Goal: Information Seeking & Learning: Check status

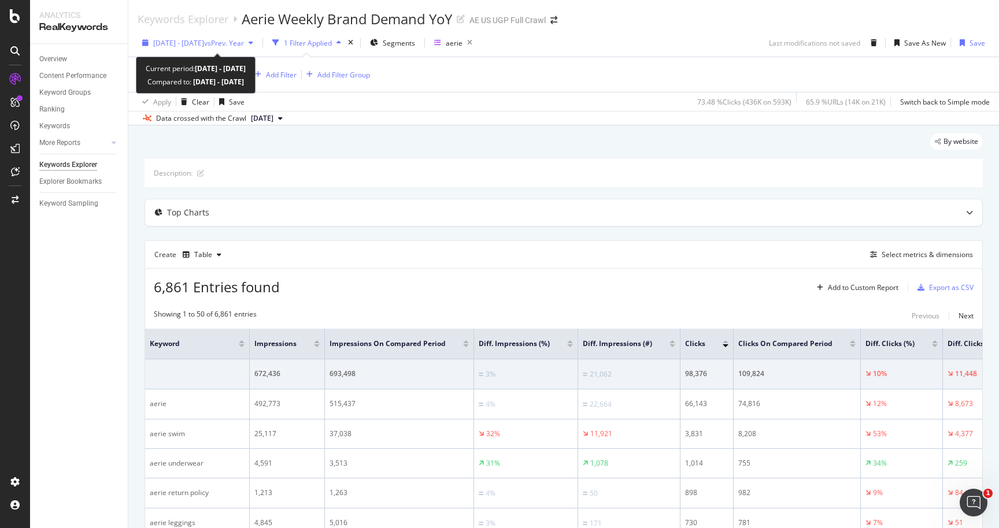
click at [204, 42] on span "[DATE] - [DATE]" at bounding box center [178, 43] width 51 height 10
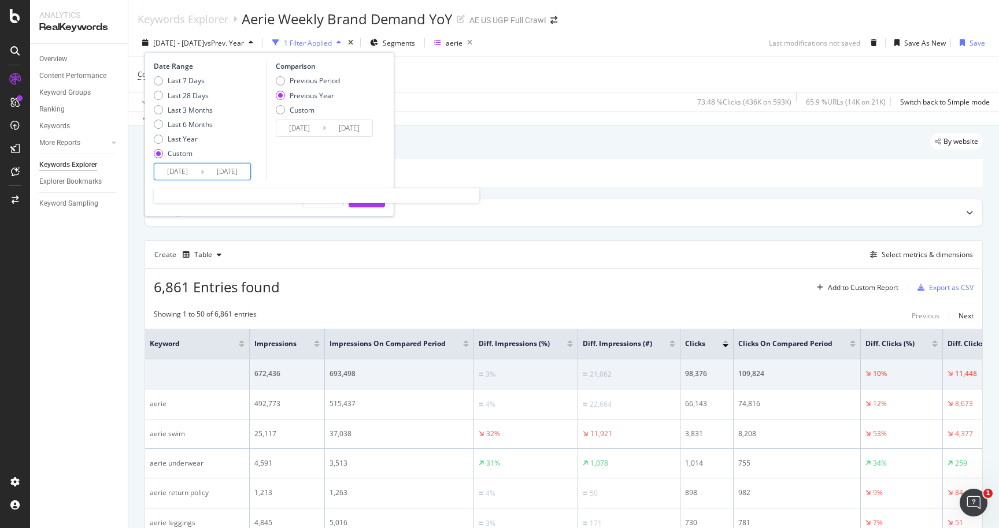
click at [181, 173] on input "[DATE]" at bounding box center [177, 172] width 46 height 16
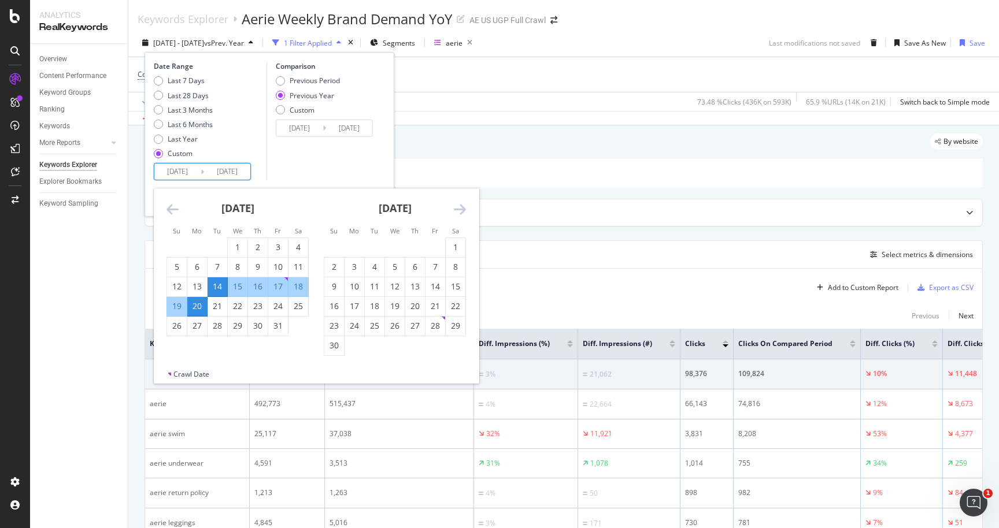
click at [461, 210] on icon "Move forward to switch to the next month." at bounding box center [460, 209] width 12 height 14
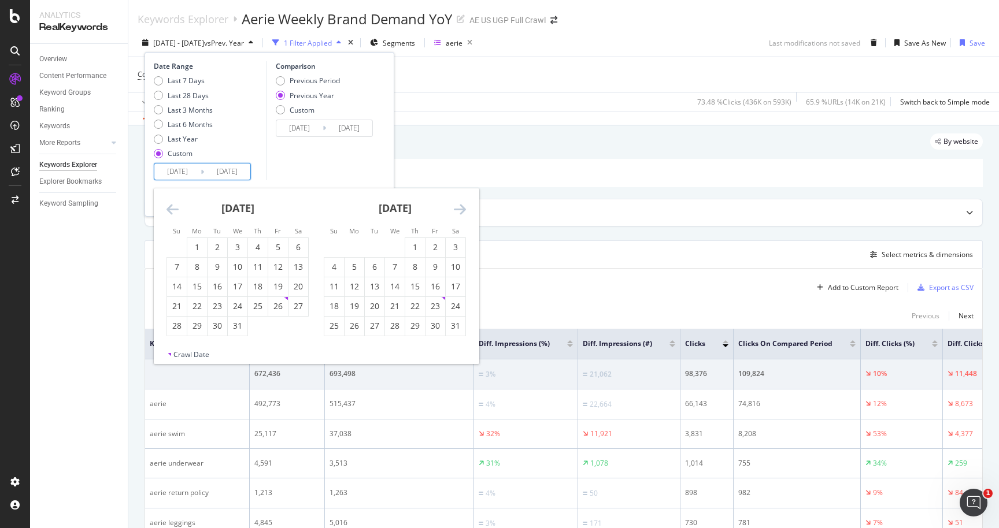
click at [461, 210] on icon "Move forward to switch to the next month." at bounding box center [460, 209] width 12 height 14
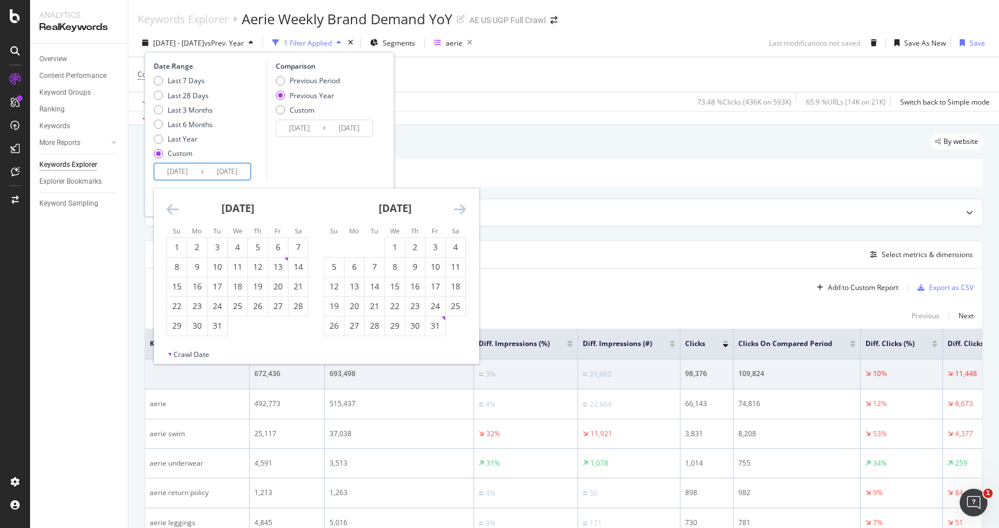
click at [461, 210] on icon "Move forward to switch to the next month." at bounding box center [460, 209] width 12 height 14
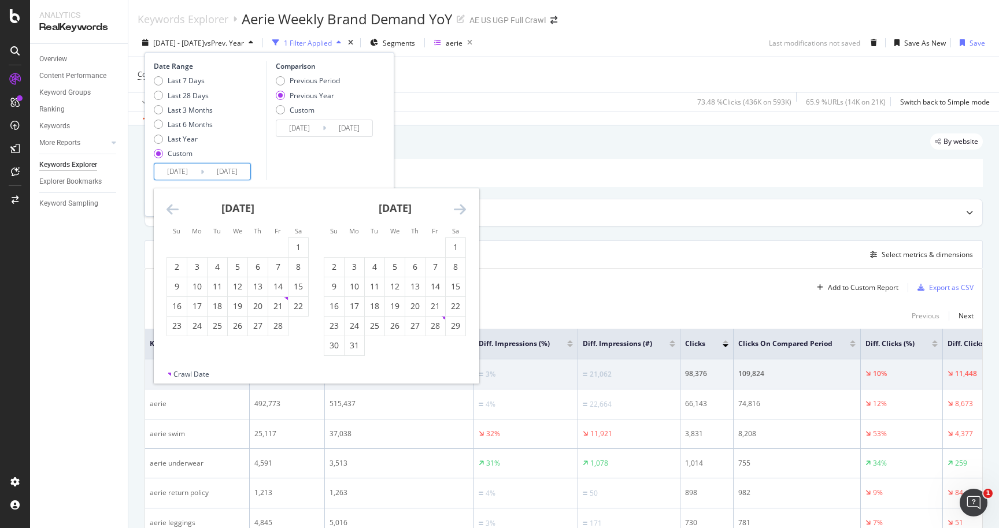
click at [461, 210] on icon "Move forward to switch to the next month." at bounding box center [460, 209] width 12 height 14
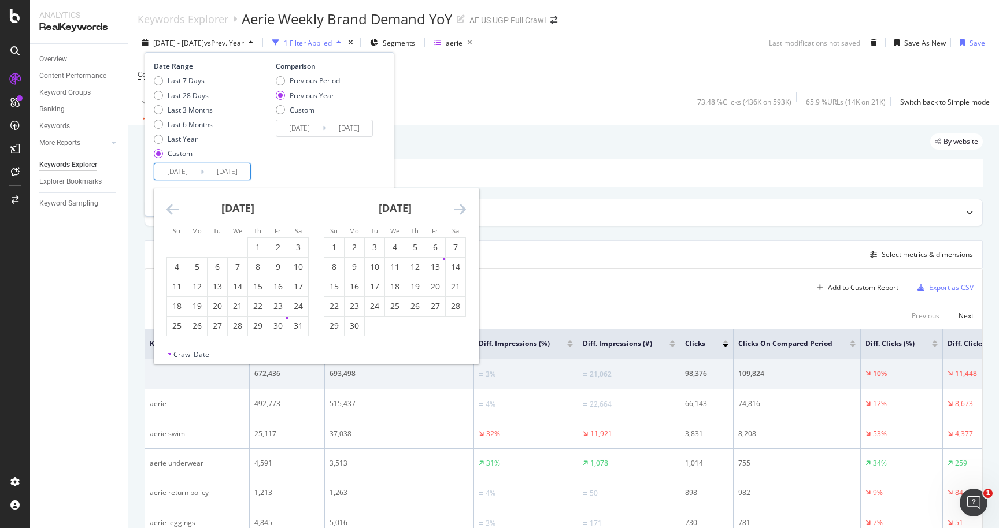
click at [461, 210] on icon "Move forward to switch to the next month." at bounding box center [460, 209] width 12 height 14
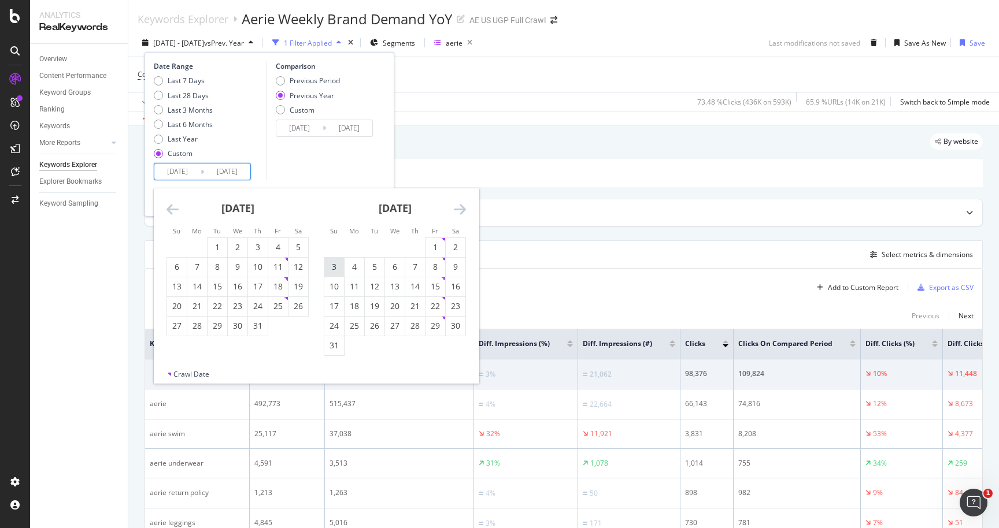
click at [336, 272] on div "3" at bounding box center [334, 267] width 20 height 12
type input "[DATE]"
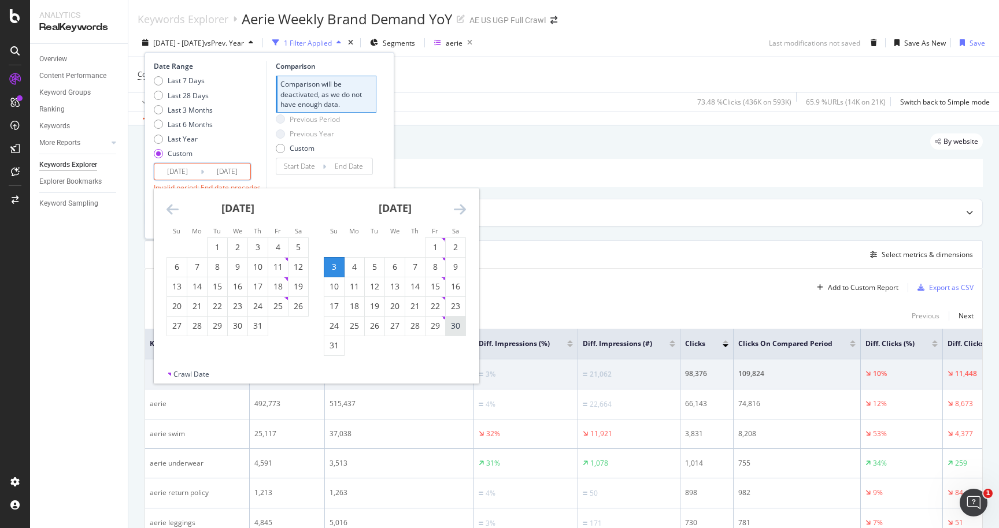
click at [458, 324] on div "30" at bounding box center [456, 326] width 20 height 12
type input "[DATE]"
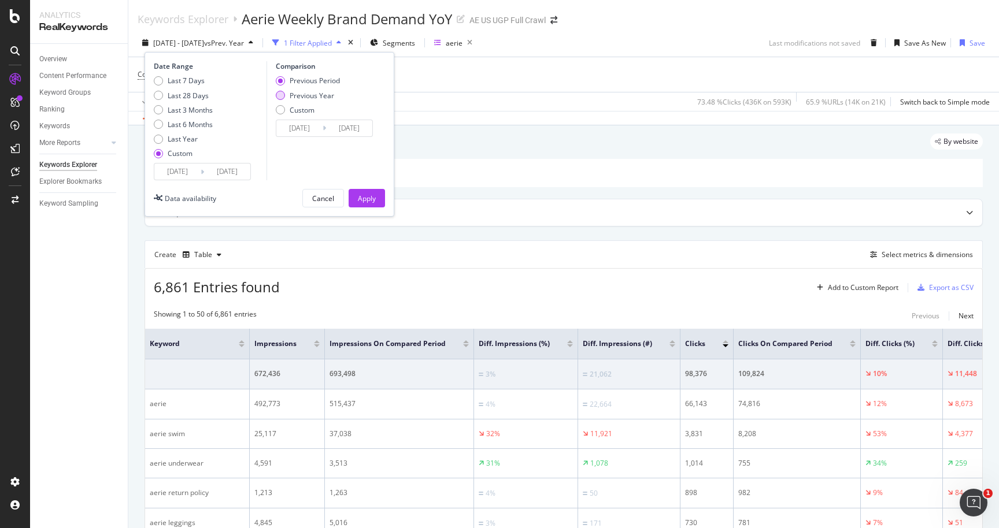
click at [329, 91] on div "Previous Year" at bounding box center [312, 96] width 45 height 10
type input "[DATE]"
click at [370, 195] on div "Apply" at bounding box center [367, 199] width 18 height 10
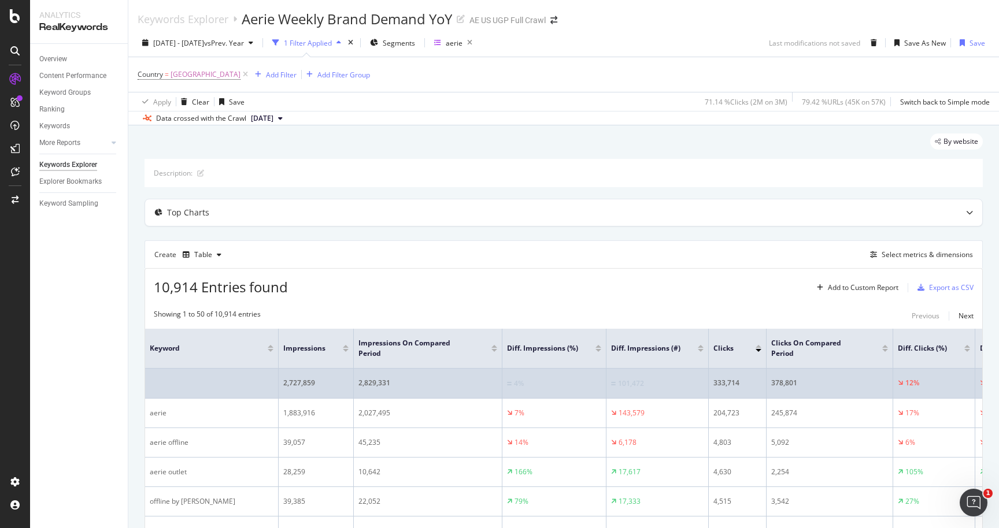
click at [373, 381] on div "2,829,331" at bounding box center [427, 383] width 139 height 10
click at [383, 385] on div "2,829,331" at bounding box center [427, 383] width 139 height 10
